Goal: Use online tool/utility: Utilize a website feature to perform a specific function

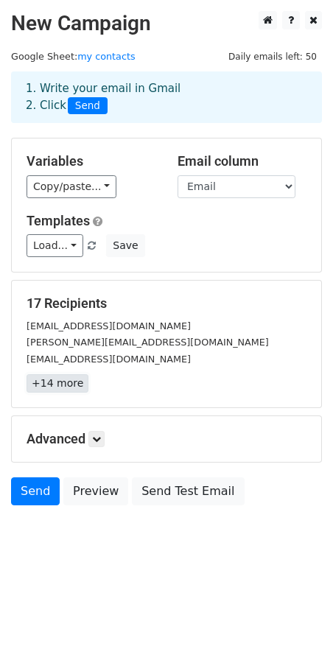
click at [45, 382] on link "+14 more" at bounding box center [58, 383] width 62 height 18
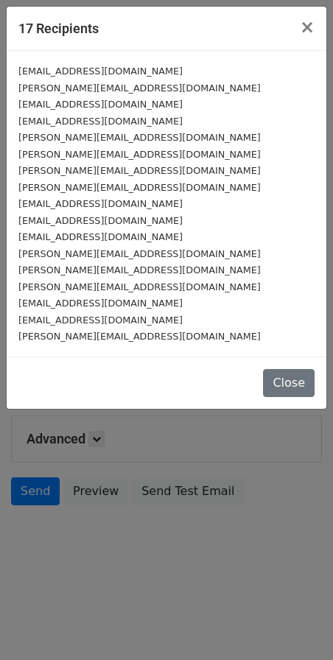
click at [60, 56] on div "[EMAIL_ADDRESS][DOMAIN_NAME] [PERSON_NAME][EMAIL_ADDRESS][DOMAIN_NAME] [EMAIL_A…" at bounding box center [167, 204] width 320 height 306
click at [300, 389] on button "Close" at bounding box center [289, 383] width 52 height 28
